Goal: Find specific page/section: Find specific page/section

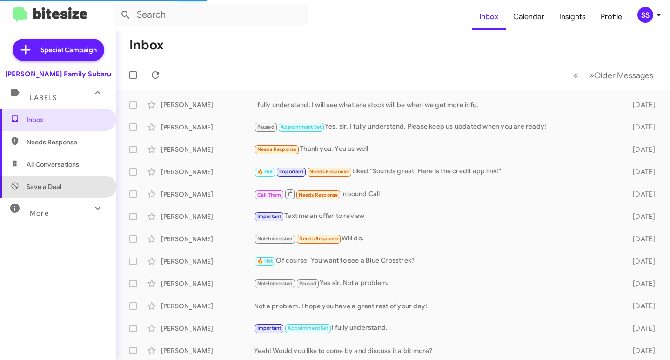
click at [77, 192] on span "Save a Deal" at bounding box center [58, 186] width 116 height 22
type input "in:not-interested"
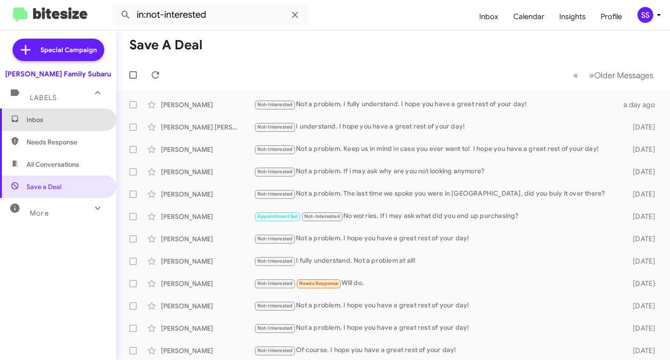
click at [60, 119] on span "Inbox" at bounding box center [66, 119] width 79 height 9
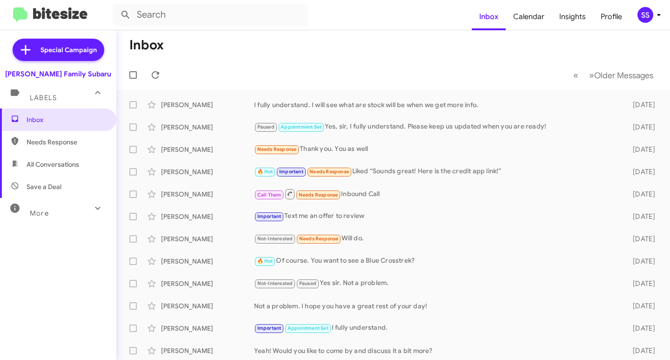
click at [30, 191] on span "Save a Deal" at bounding box center [58, 186] width 116 height 22
type input "in:not-interested"
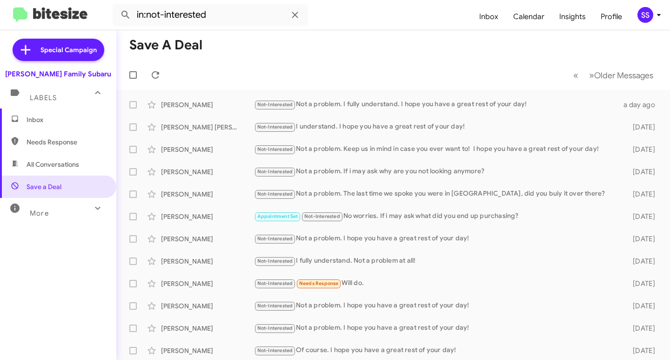
click at [54, 127] on span "Inbox" at bounding box center [58, 119] width 116 height 22
